Goal: Navigation & Orientation: Find specific page/section

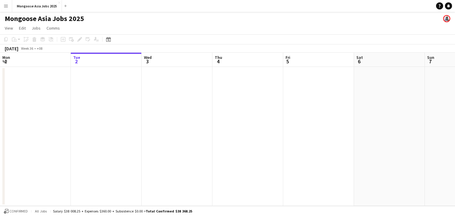
click at [8, 6] on app-icon "Menu" at bounding box center [6, 6] width 5 height 5
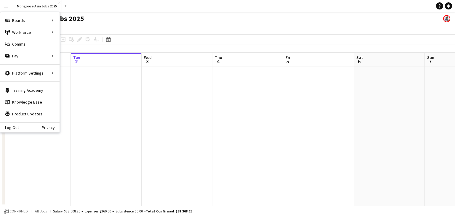
click at [185, 24] on app-page-menu "View Day view expanded Day view collapsed Month view Date picker Jump to today …" at bounding box center [227, 28] width 455 height 11
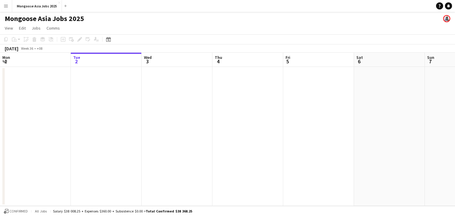
click at [216, 24] on app-page-menu "View Day view expanded Day view collapsed Month view Date picker Jump to today …" at bounding box center [227, 28] width 455 height 11
